Goal: Task Accomplishment & Management: Use online tool/utility

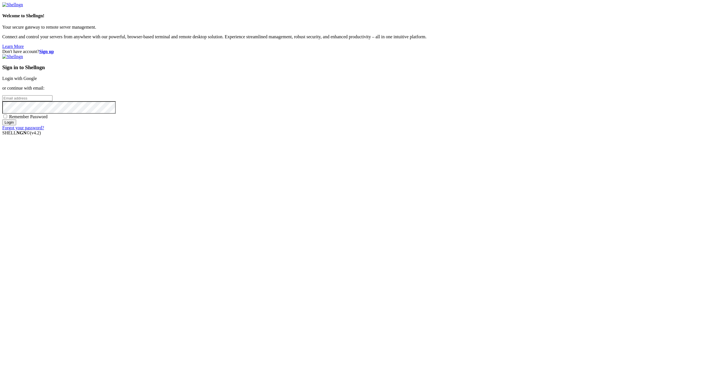
click at [52, 101] on input "email" at bounding box center [27, 98] width 50 height 6
paste input "[EMAIL_ADDRESS][DOMAIN_NAME]"
type input "[EMAIL_ADDRESS][DOMAIN_NAME]"
click at [48, 119] on span "Remember Password" at bounding box center [28, 116] width 39 height 5
click at [7, 118] on input "Remember Password" at bounding box center [5, 117] width 4 height 4
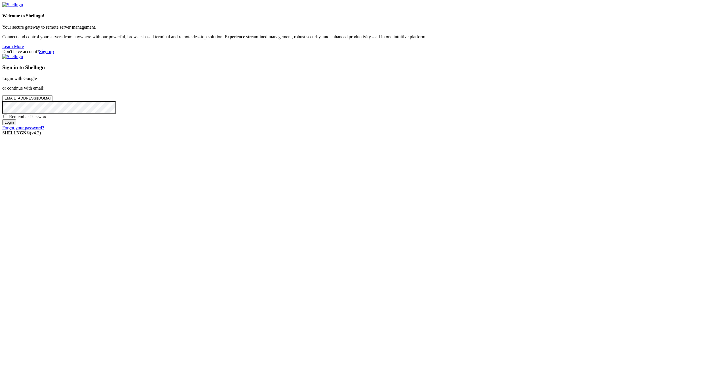
checkbox input "true"
click at [16, 125] on input "Login" at bounding box center [9, 122] width 14 height 6
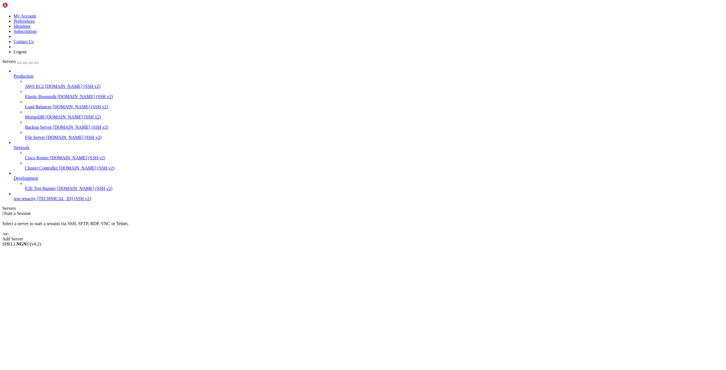
click at [26, 201] on span "tear tenacity" at bounding box center [25, 198] width 22 height 5
click at [37, 201] on span "[TECHNICAL_ID] (SSH v2)" at bounding box center [64, 198] width 54 height 5
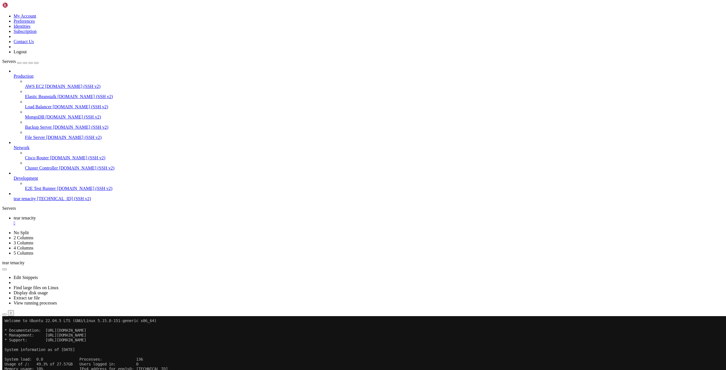
click at [399, 332] on div "Reconnect" at bounding box center [362, 335] width 721 height 6
click at [25, 332] on button "Reconnect" at bounding box center [13, 335] width 23 height 6
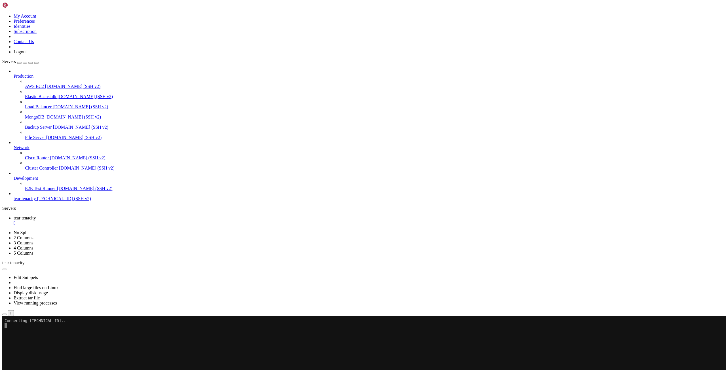
click at [38, 201] on span "[TECHNICAL_ID] (SSH v2)" at bounding box center [64, 198] width 54 height 5
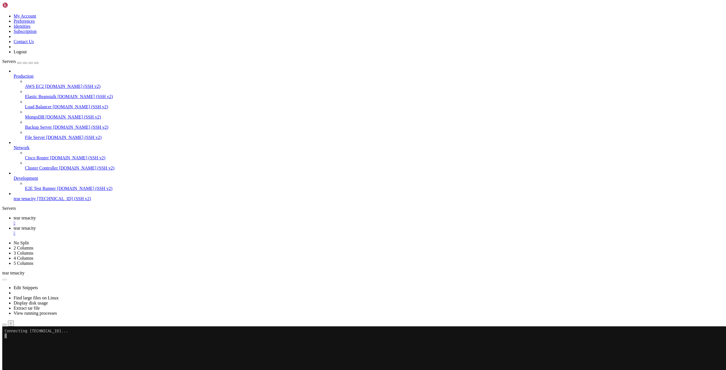
click at [38, 201] on span "[TECHNICAL_ID] (SSH v2)" at bounding box center [64, 198] width 54 height 5
click at [111, 216] on link "tear tenacity " at bounding box center [369, 221] width 710 height 10
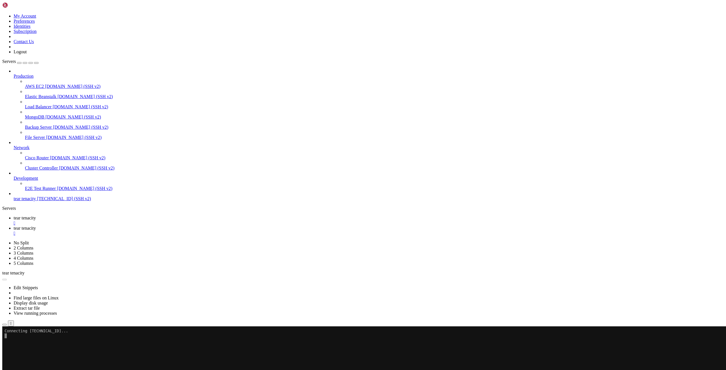
click at [109, 221] on div "" at bounding box center [369, 223] width 710 height 5
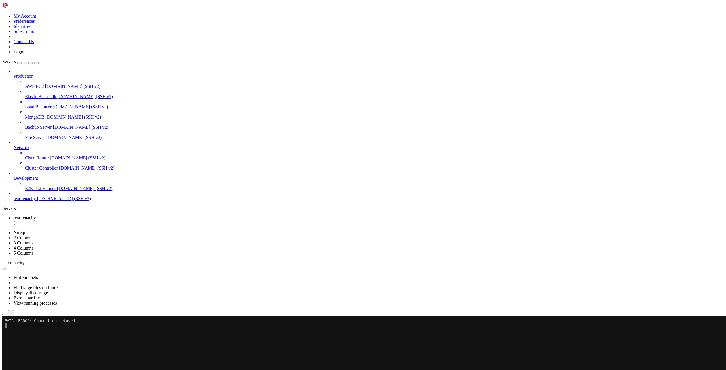
click at [109, 221] on div "" at bounding box center [369, 223] width 710 height 5
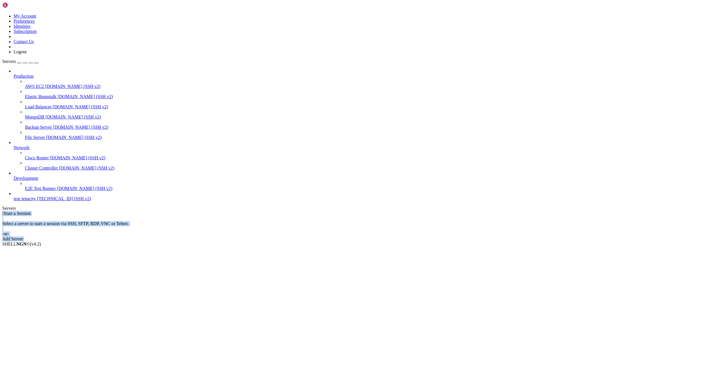
click at [36, 201] on span "tear tenacity" at bounding box center [25, 198] width 22 height 5
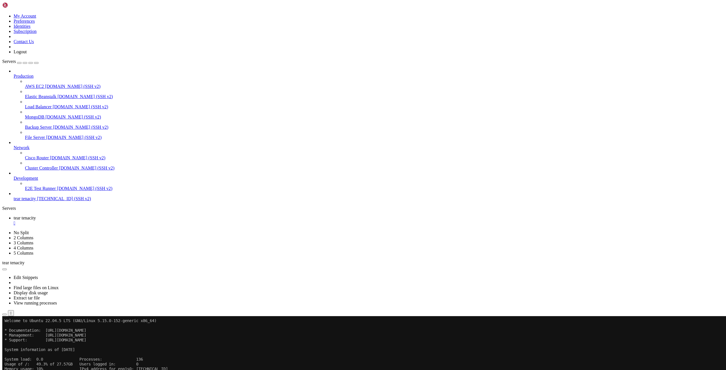
click at [19, 63] on div "button" at bounding box center [19, 63] width 0 height 0
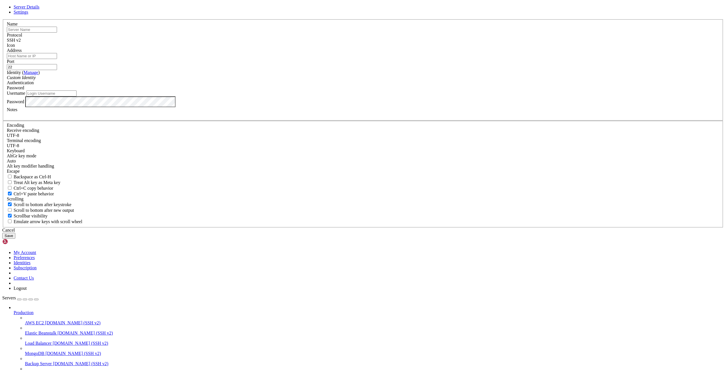
click at [42, 23] on div "Server Details Settings Name Protocol SSH v2 Icon" at bounding box center [362, 122] width 721 height 234
drag, startPoint x: 441, startPoint y: 106, endPoint x: 123, endPoint y: 42, distance: 324.1
click at [2, 19] on icon at bounding box center [2, 19] width 0 height 0
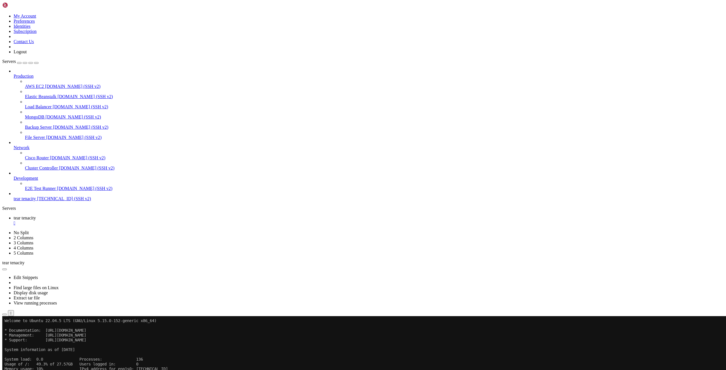
click at [25, 63] on div "button" at bounding box center [25, 63] width 0 height 0
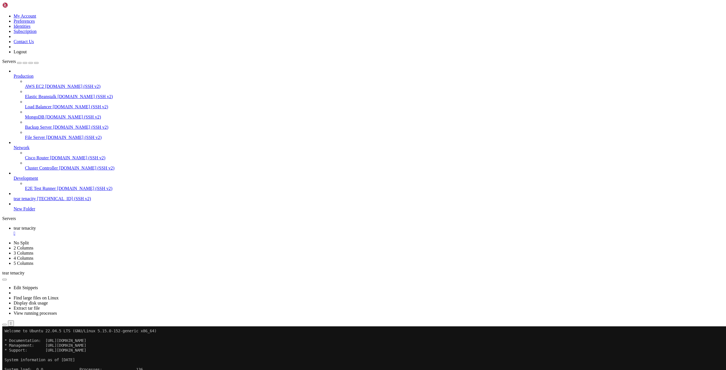
click at [43, 212] on link "New Folder" at bounding box center [369, 208] width 710 height 5
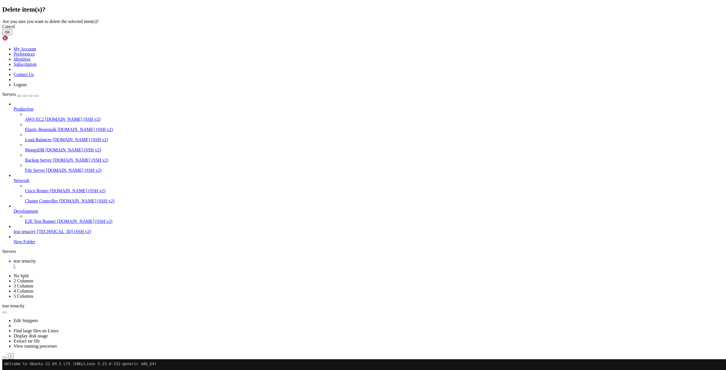
click at [12, 35] on button "OK" at bounding box center [7, 32] width 10 height 6
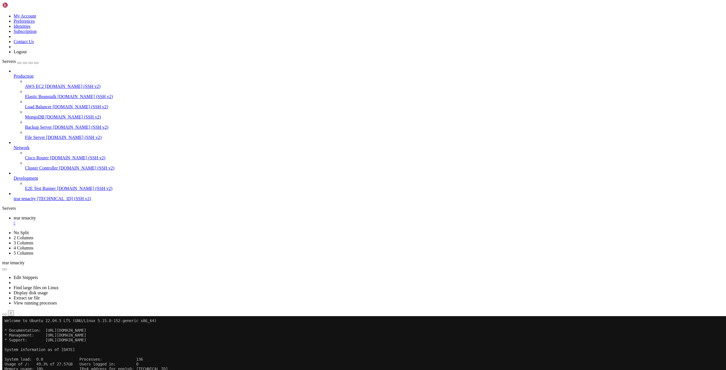
click at [7, 269] on button "button" at bounding box center [4, 270] width 5 height 2
click at [48, 290] on link "Display disk usage" at bounding box center [31, 292] width 34 height 5
click at [5, 269] on icon "button" at bounding box center [5, 269] width 0 height 0
click at [57, 301] on link "View running processes" at bounding box center [35, 303] width 43 height 5
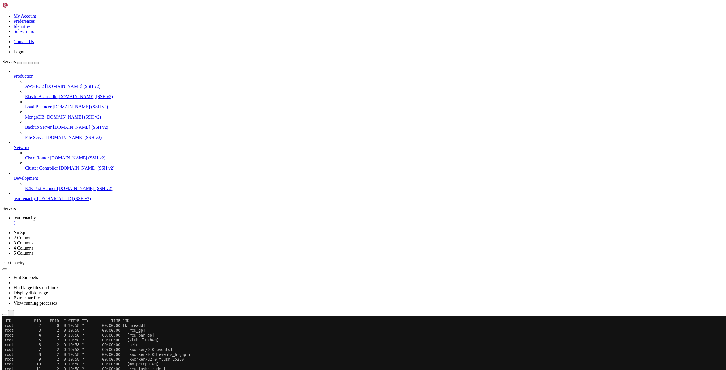
scroll to position [154, 0]
drag, startPoint x: 168, startPoint y: 491, endPoint x: 154, endPoint y: 495, distance: 14.4
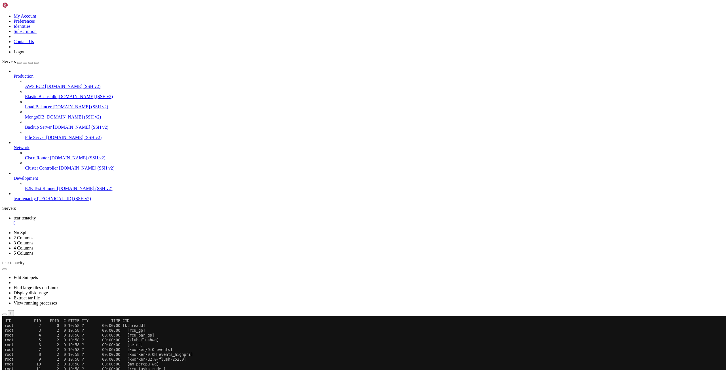
drag, startPoint x: 118, startPoint y: 594, endPoint x: 117, endPoint y: 681, distance: 87.1
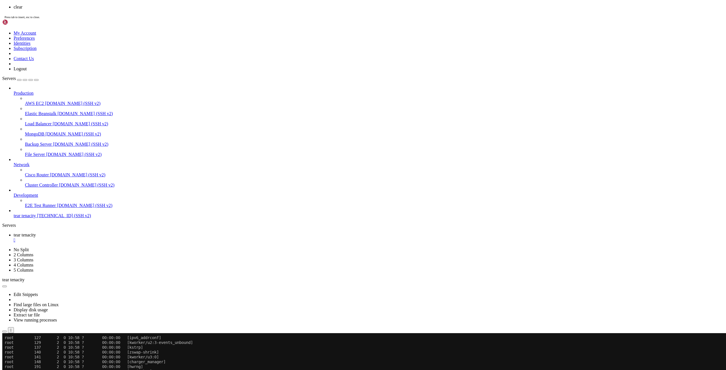
scroll to position [0, 0]
